Goal: Check status: Check status

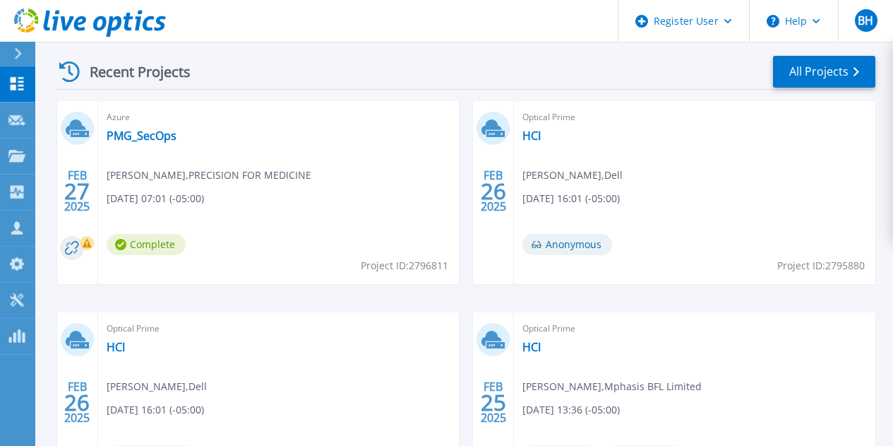
scroll to position [394, 0]
click at [160, 141] on link "PMG_SecOps" at bounding box center [142, 136] width 70 height 14
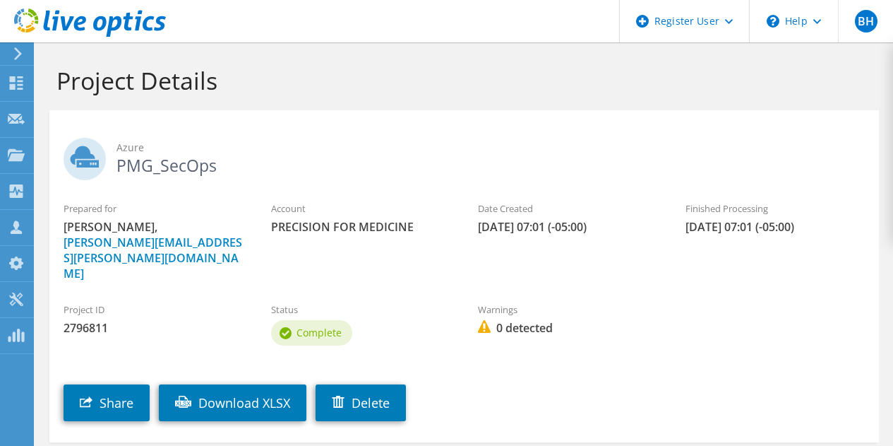
scroll to position [66, 0]
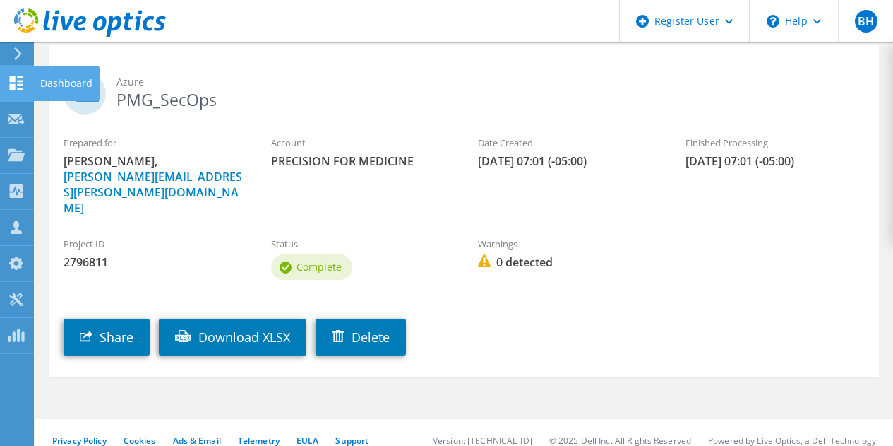
click at [24, 86] on icon at bounding box center [16, 82] width 17 height 13
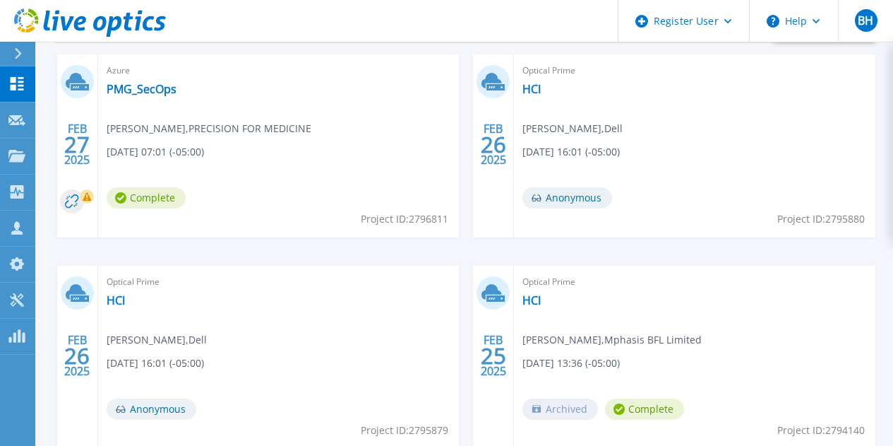
scroll to position [526, 0]
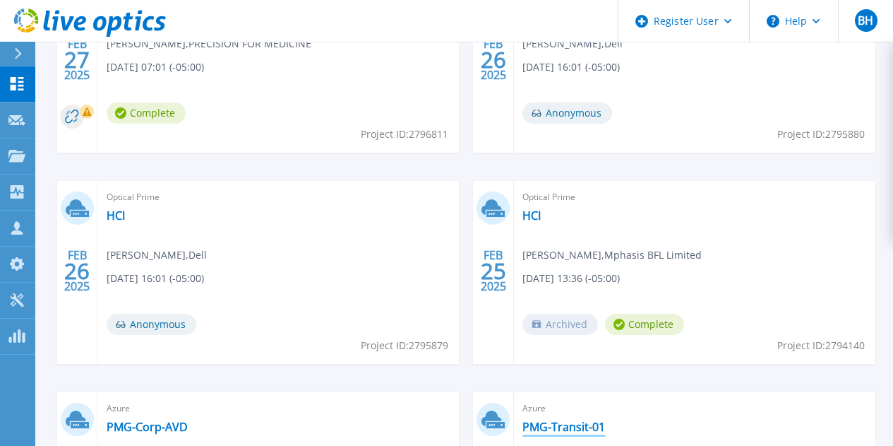
click at [605, 419] on link "PMG-Transit-01" at bounding box center [564, 426] width 83 height 14
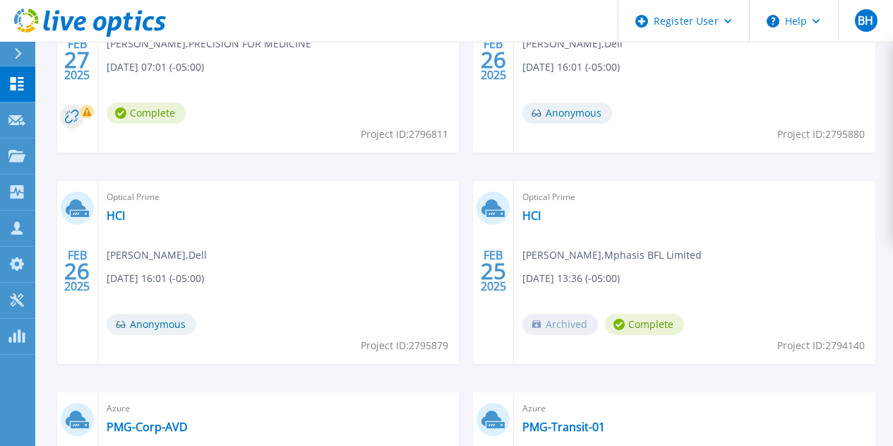
scroll to position [525, 0]
click at [514, 207] on div "Optical Prime HCI [PERSON_NAME] , Mphasis BFL Limited [DATE] 13:36 (-05:00) Arc…" at bounding box center [695, 272] width 362 height 183
click at [523, 213] on link "HCI" at bounding box center [532, 216] width 18 height 14
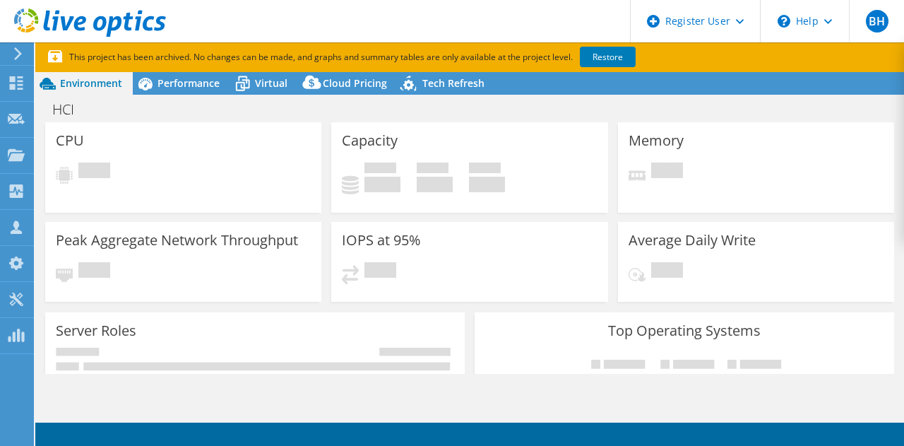
select select "USD"
